Goal: Information Seeking & Learning: Learn about a topic

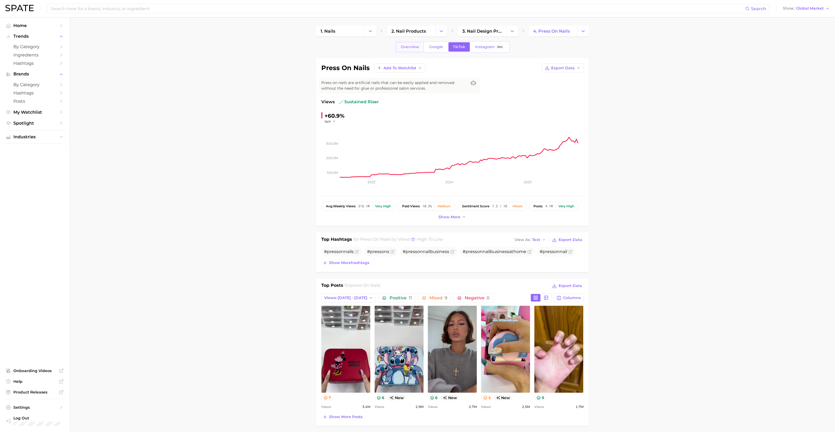
click at [405, 49] on link "Overview" at bounding box center [410, 46] width 28 height 9
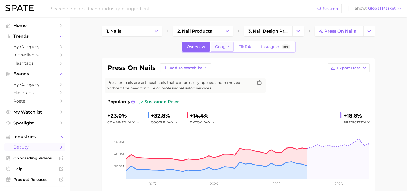
click at [223, 46] on span "Google" at bounding box center [222, 47] width 14 height 5
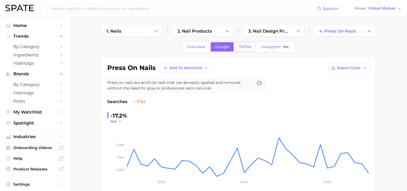
click at [244, 46] on span "TikTok" at bounding box center [245, 47] width 12 height 5
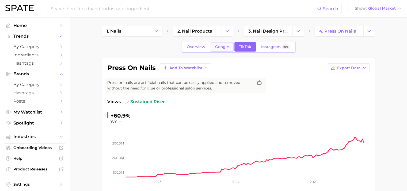
click at [221, 49] on link "Google" at bounding box center [222, 46] width 23 height 9
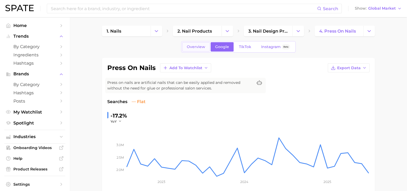
click at [206, 46] on link "Overview" at bounding box center [196, 46] width 28 height 9
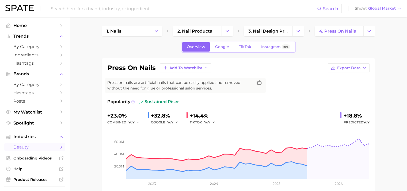
click at [133, 102] on icon at bounding box center [133, 102] width 4 height 4
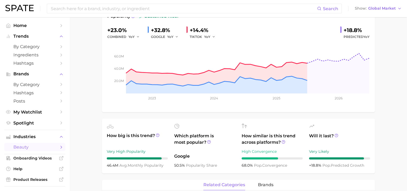
scroll to position [100, 0]
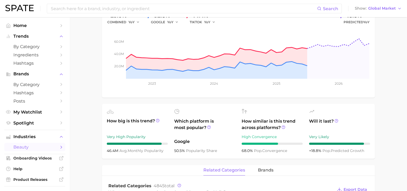
drag, startPoint x: 230, startPoint y: 89, endPoint x: 91, endPoint y: 104, distance: 139.4
click at [91, 104] on main "1. nails 2. nail products 3. nail design products 4. press on nails Overview Go…" at bounding box center [238, 188] width 337 height 542
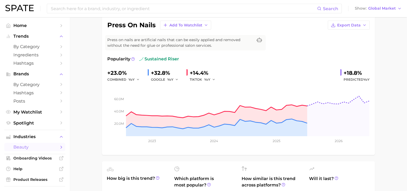
scroll to position [33, 0]
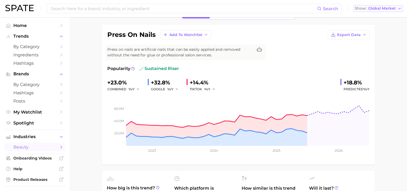
click at [400, 10] on icon "button" at bounding box center [399, 8] width 4 height 4
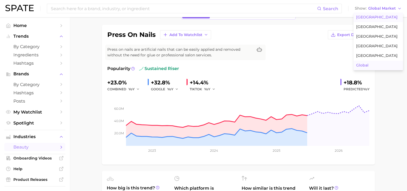
click at [374, 19] on span "[GEOGRAPHIC_DATA]" at bounding box center [376, 17] width 41 height 5
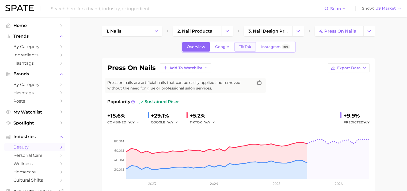
click at [241, 43] on link "TikTok" at bounding box center [244, 46] width 21 height 9
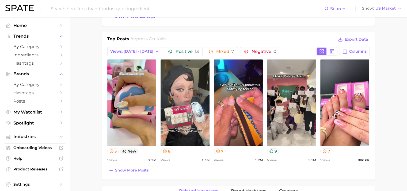
scroll to position [267, 0]
